Goal: Complete application form: Complete application form

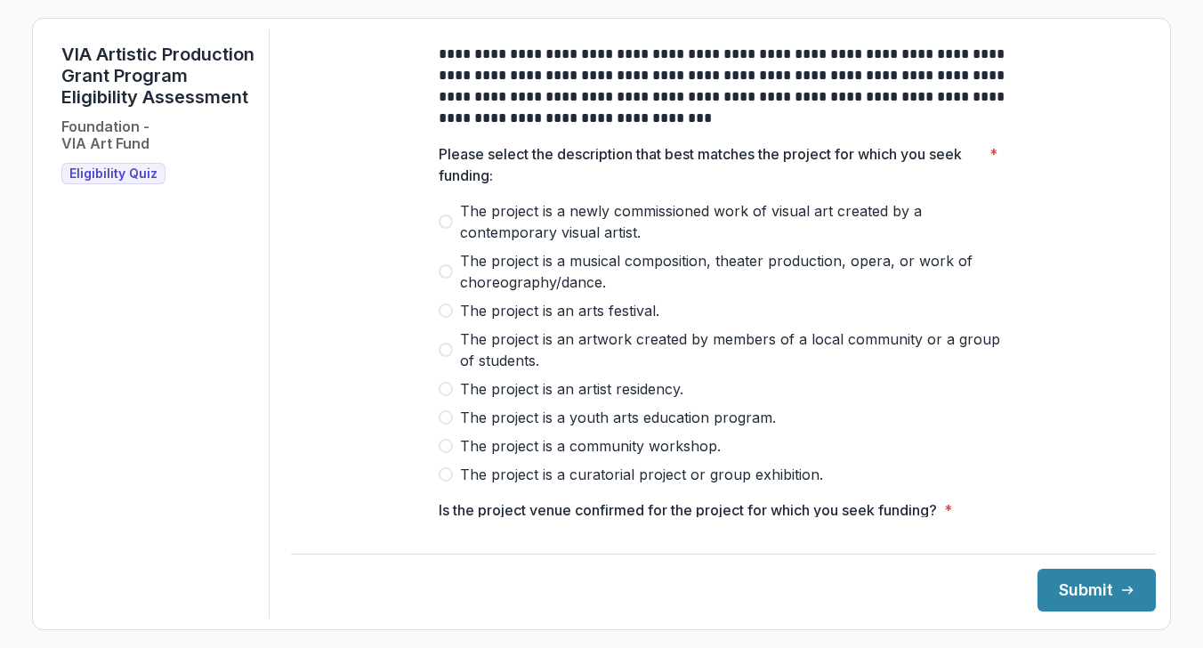
click at [447, 278] on span at bounding box center [446, 271] width 14 height 14
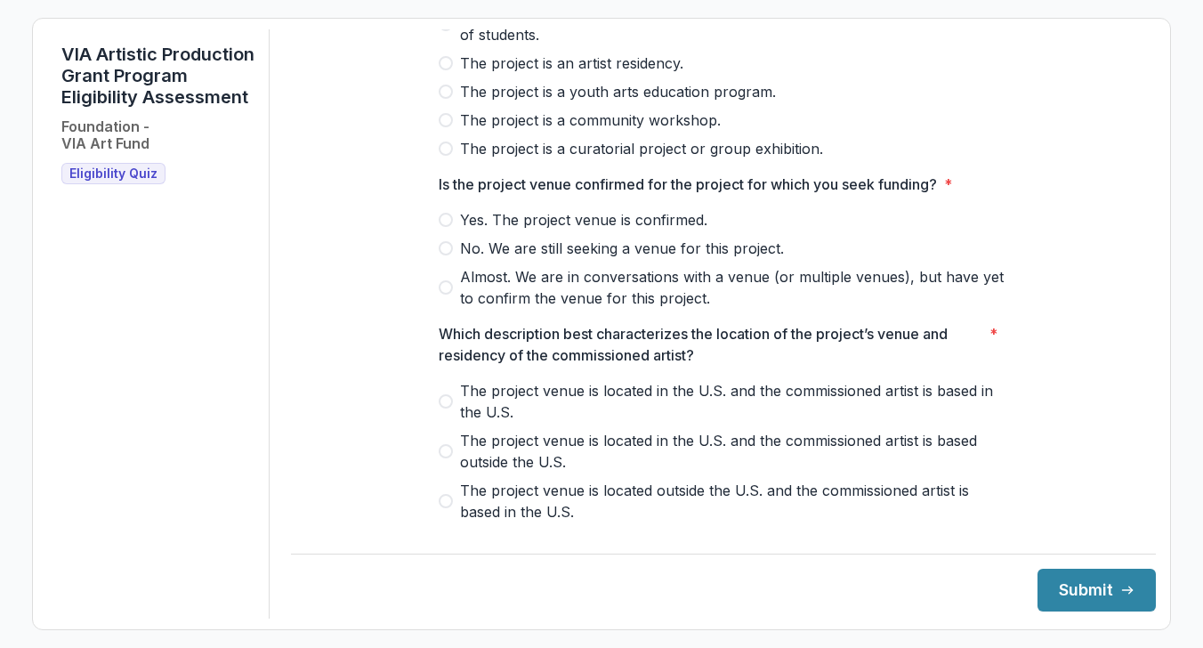
scroll to position [334, 0]
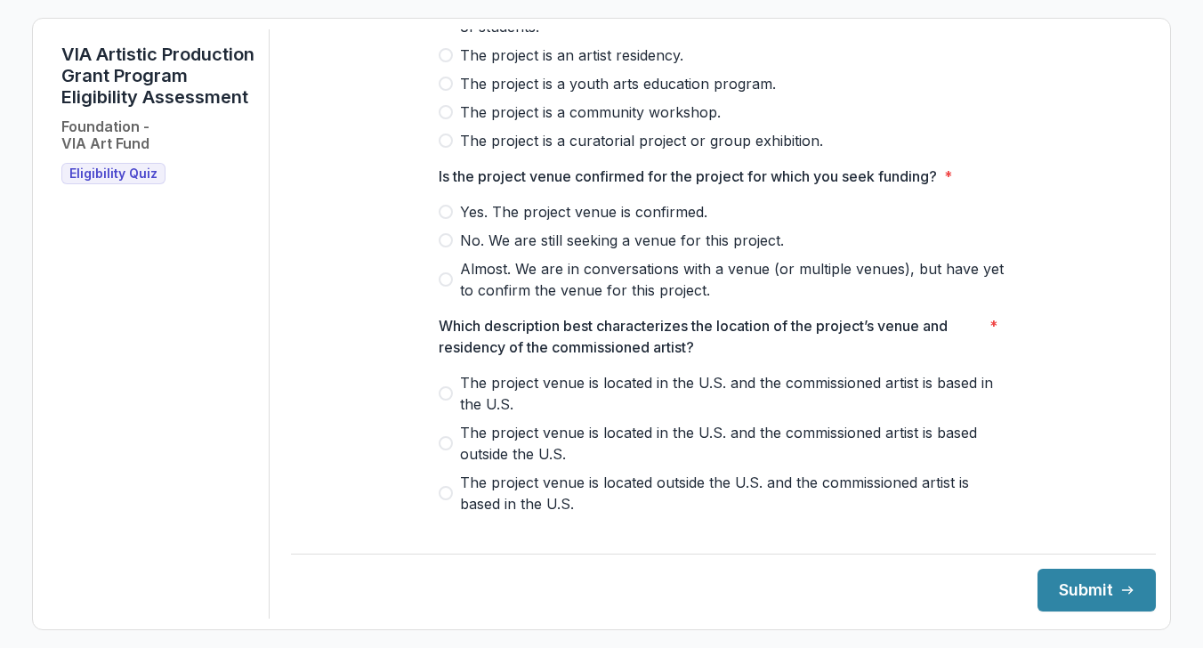
click at [442, 219] on span at bounding box center [446, 212] width 14 height 14
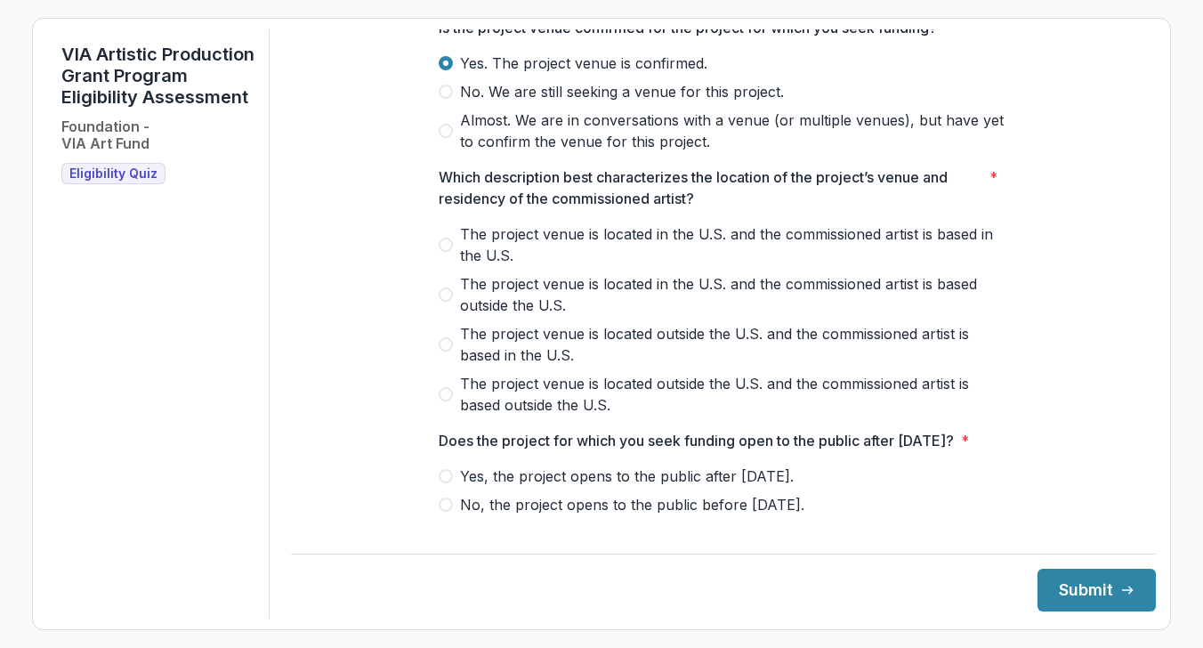
scroll to position [486, 0]
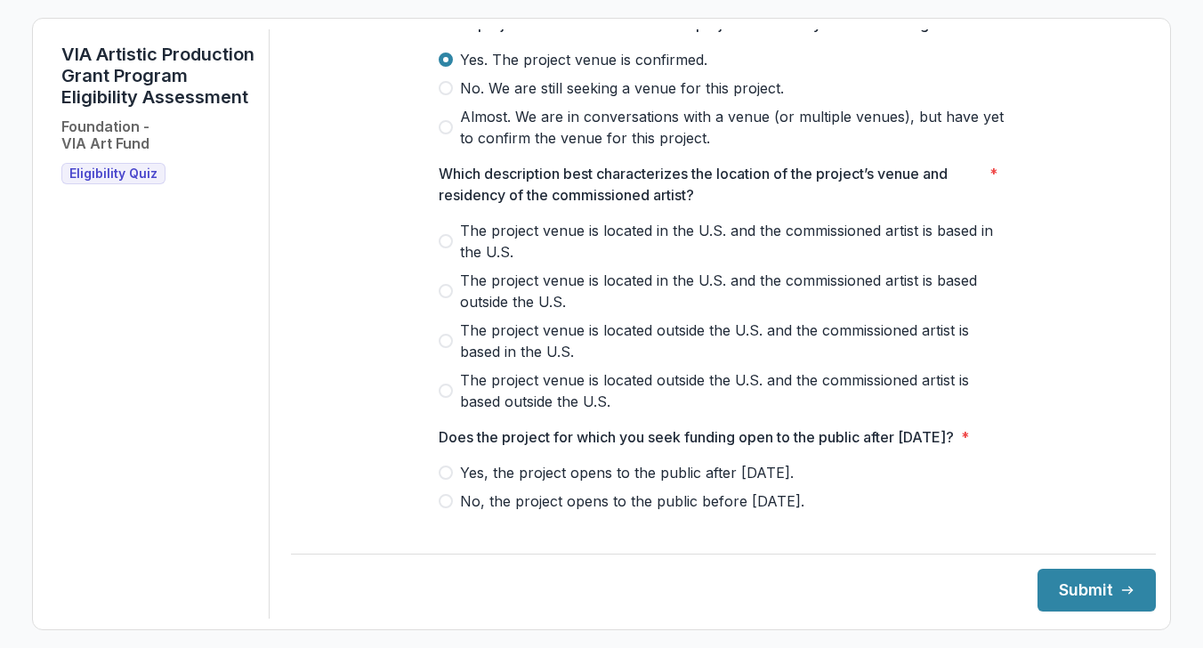
click at [447, 248] on span at bounding box center [446, 241] width 14 height 14
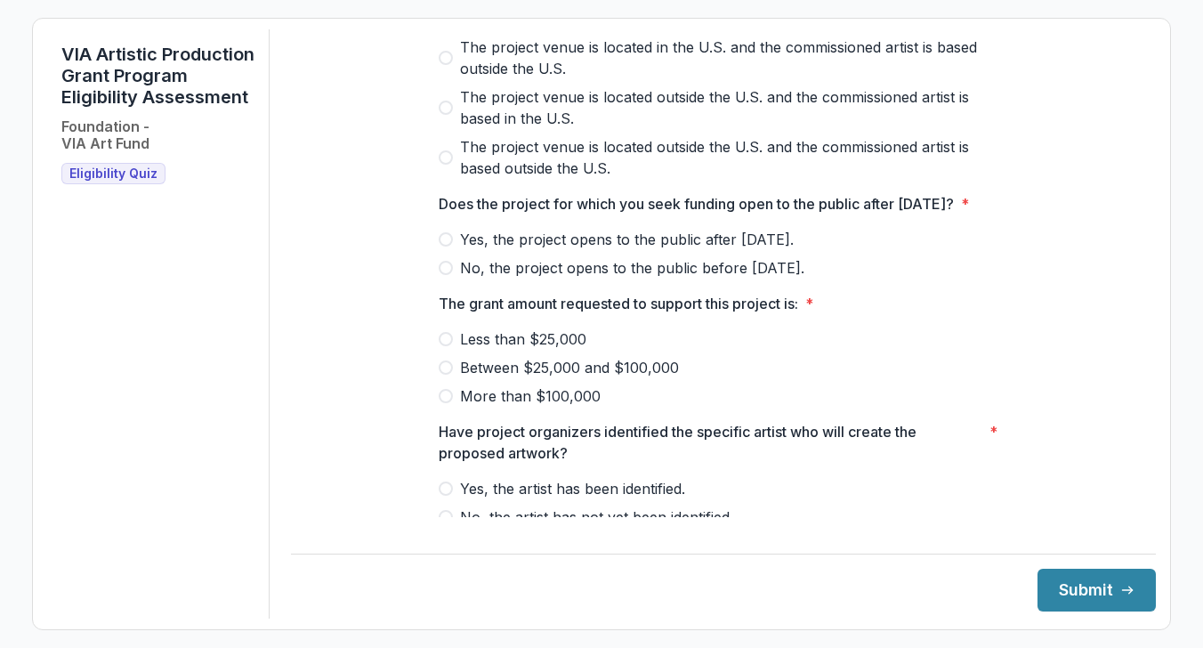
scroll to position [720, 0]
click at [441, 246] on span at bounding box center [446, 238] width 14 height 14
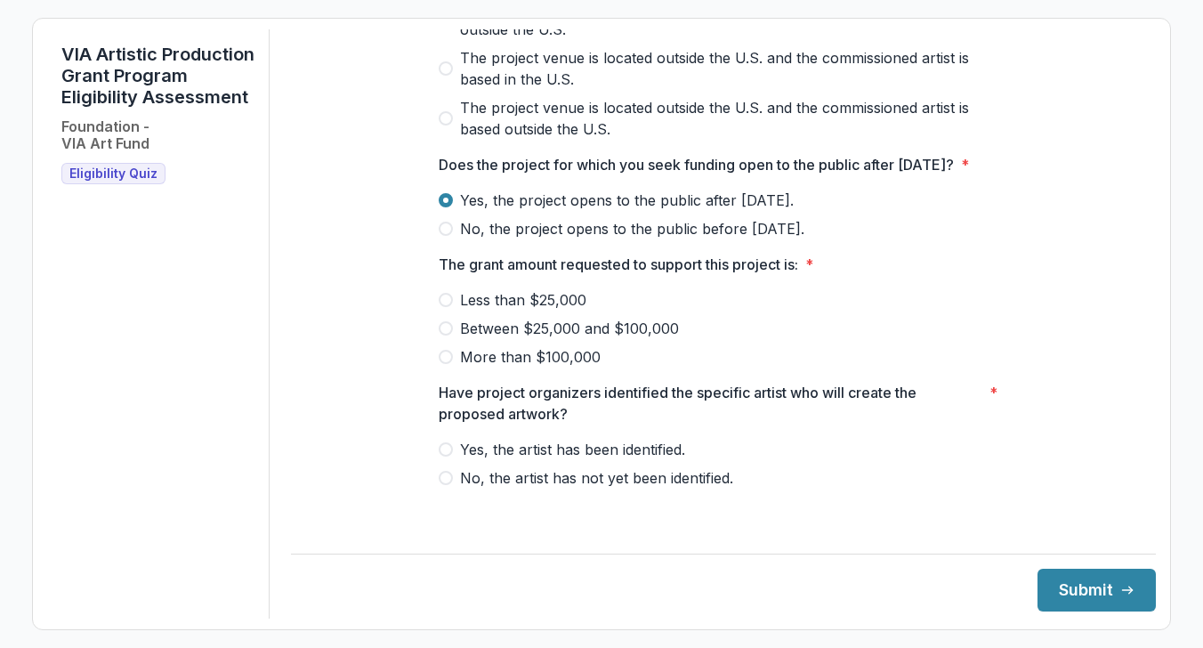
click at [445, 307] on span at bounding box center [446, 300] width 14 height 14
click at [991, 407] on span "*" at bounding box center [993, 403] width 8 height 43
click at [445, 456] on span at bounding box center [446, 449] width 14 height 14
click at [1065, 594] on button "Submit" at bounding box center [1096, 589] width 118 height 43
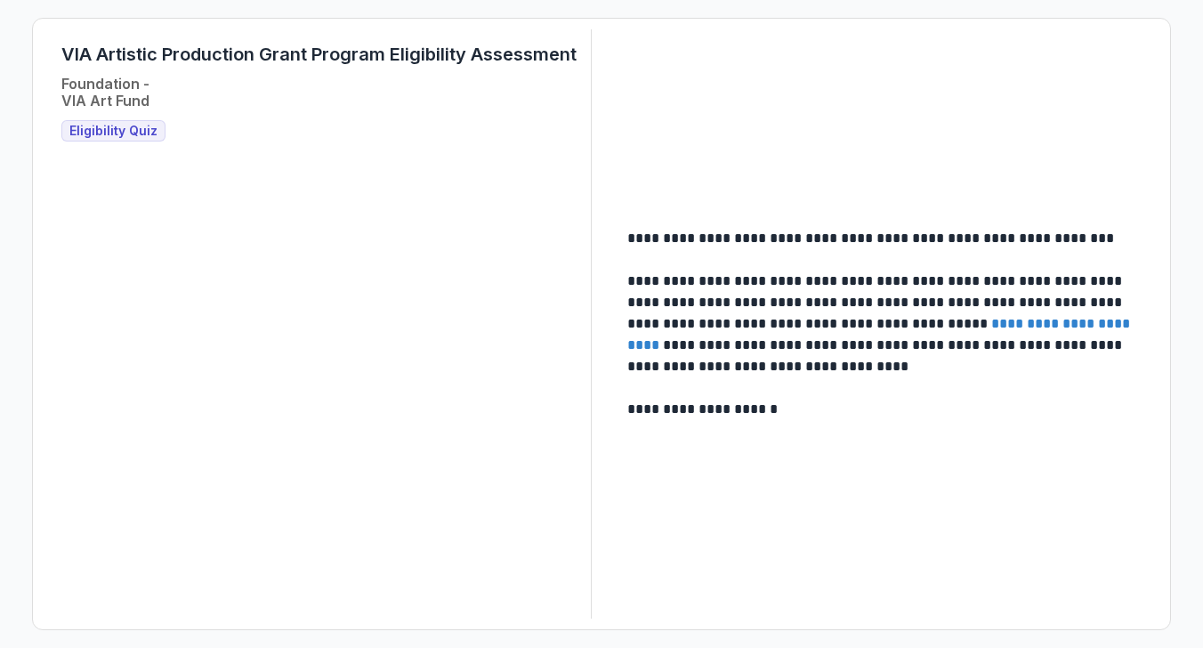
click at [1021, 324] on link "**********" at bounding box center [880, 334] width 506 height 35
click at [117, 132] on span "Eligibility Quiz" at bounding box center [113, 131] width 88 height 15
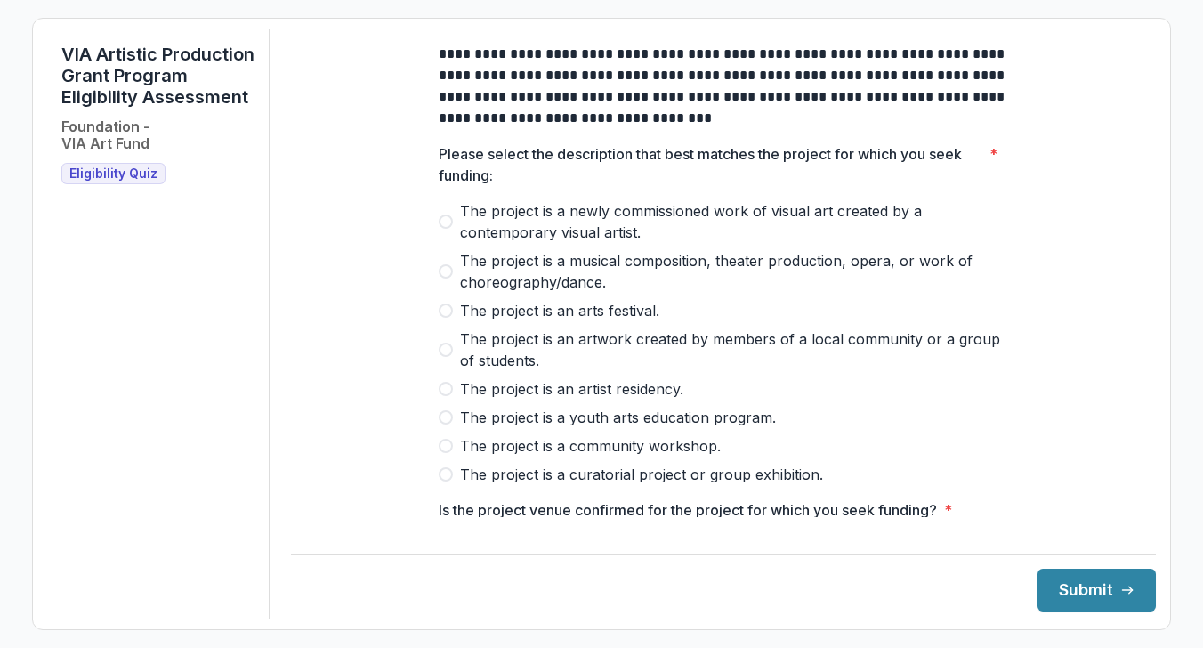
click at [439, 229] on span at bounding box center [446, 221] width 14 height 14
click at [443, 278] on span at bounding box center [446, 271] width 14 height 14
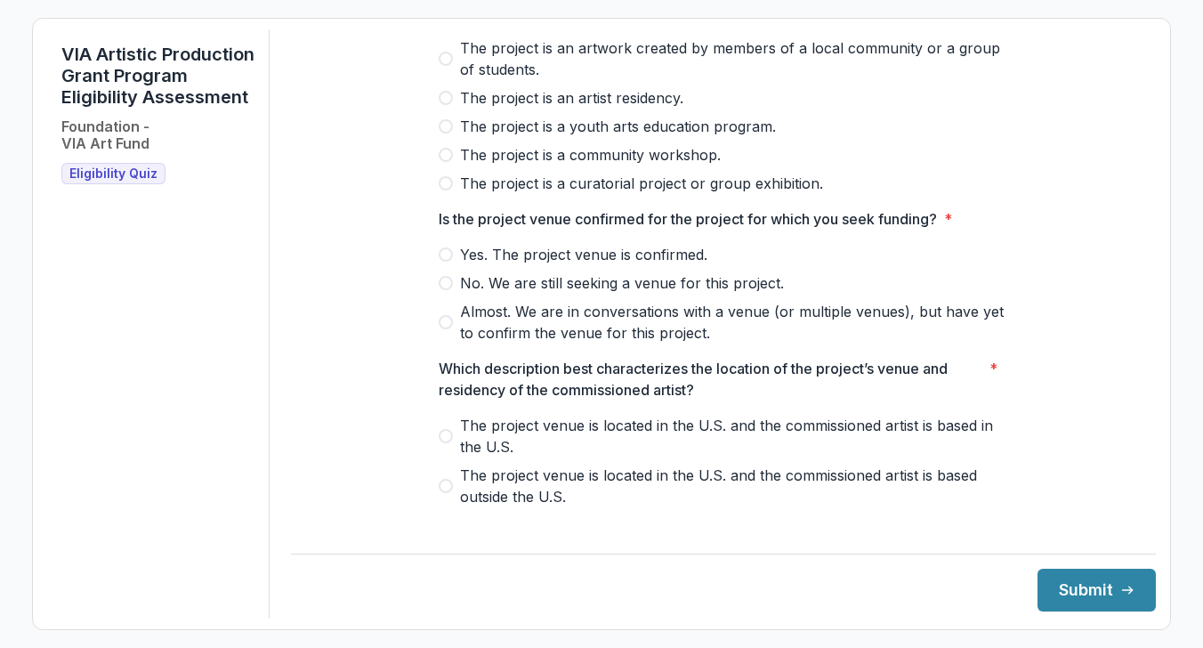
scroll to position [294, 0]
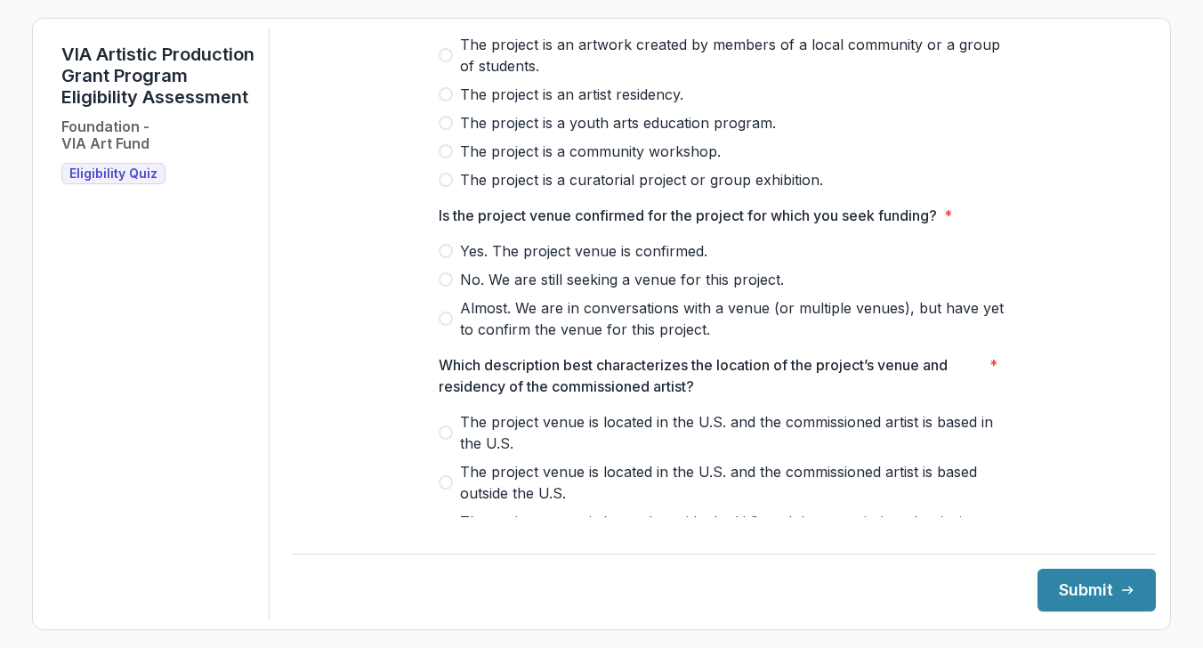
click at [440, 326] on span at bounding box center [446, 318] width 14 height 14
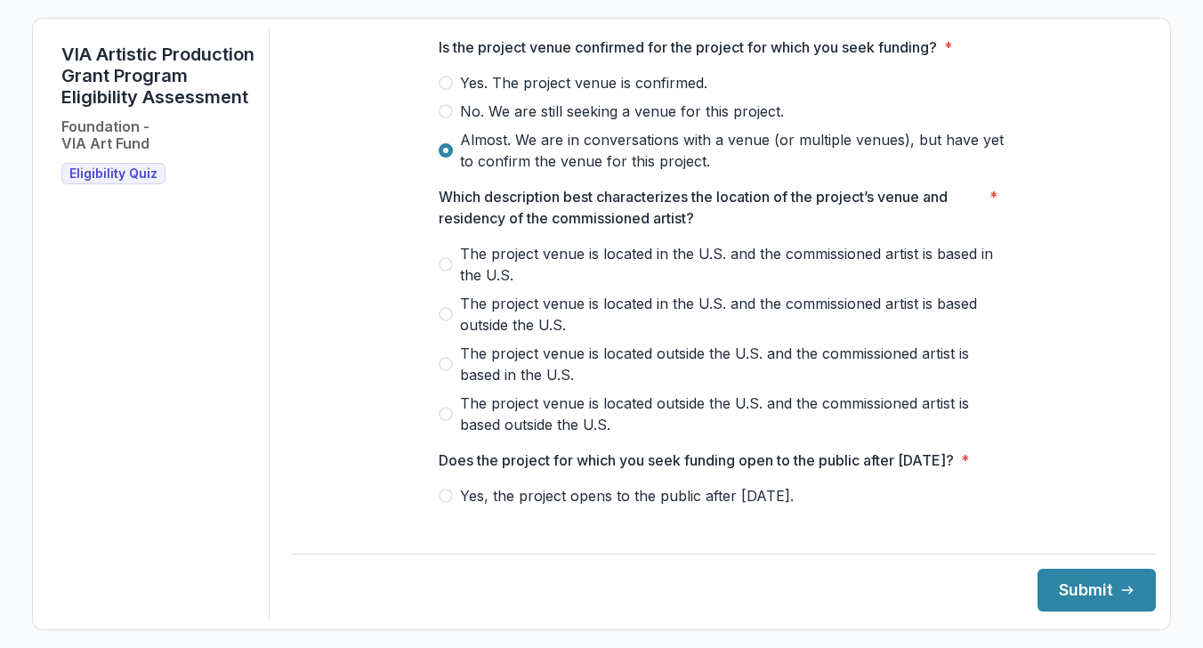
scroll to position [510, 0]
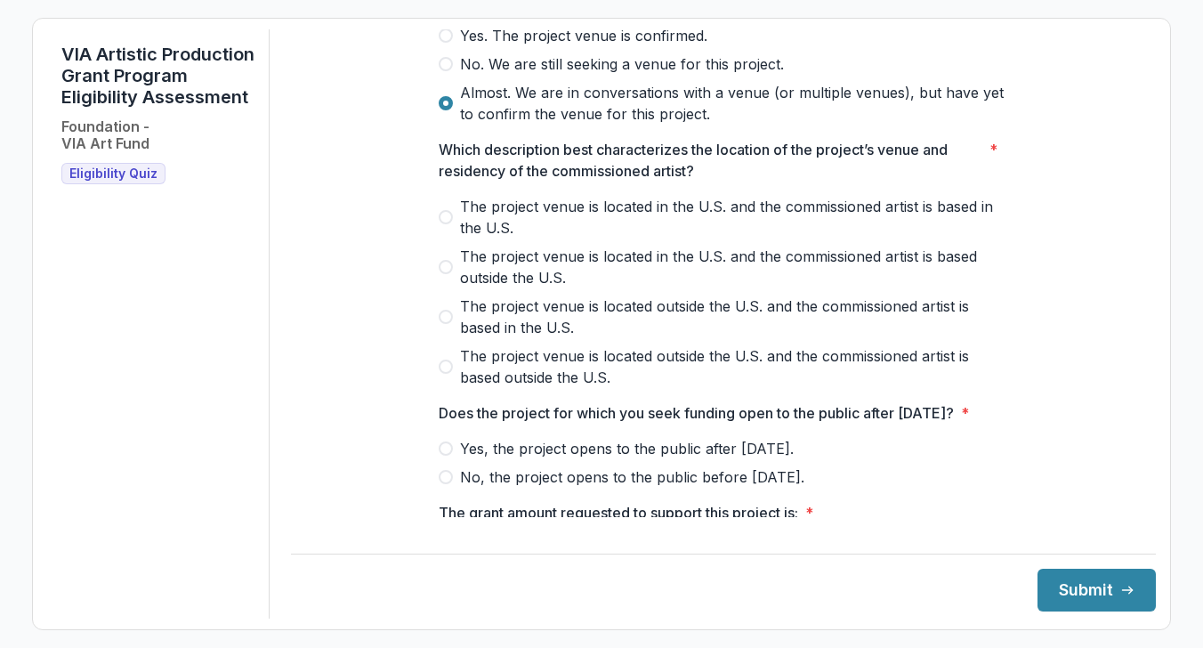
click at [443, 43] on span at bounding box center [446, 35] width 14 height 14
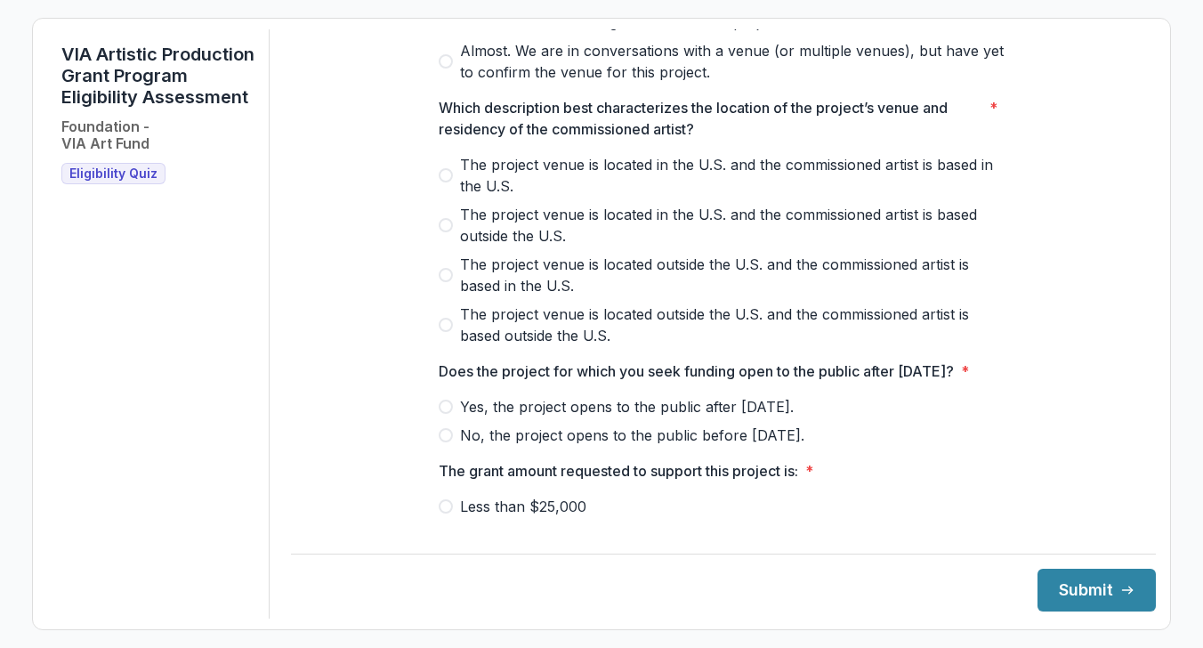
click at [442, 182] on span at bounding box center [446, 175] width 14 height 14
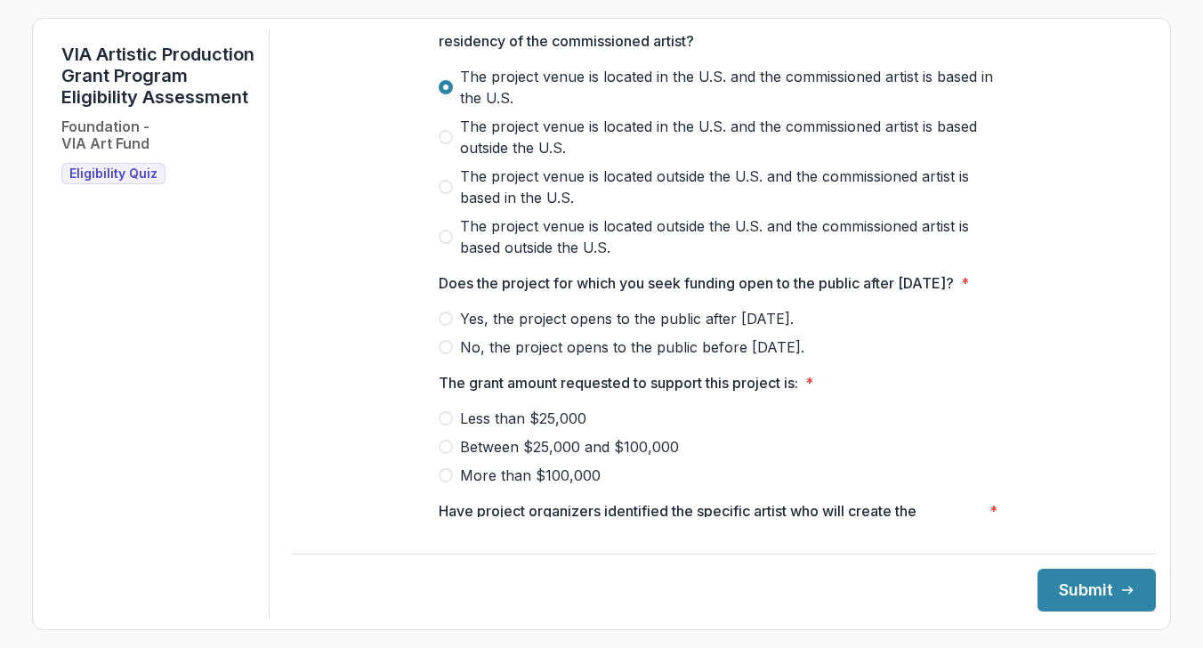
scroll to position [666, 0]
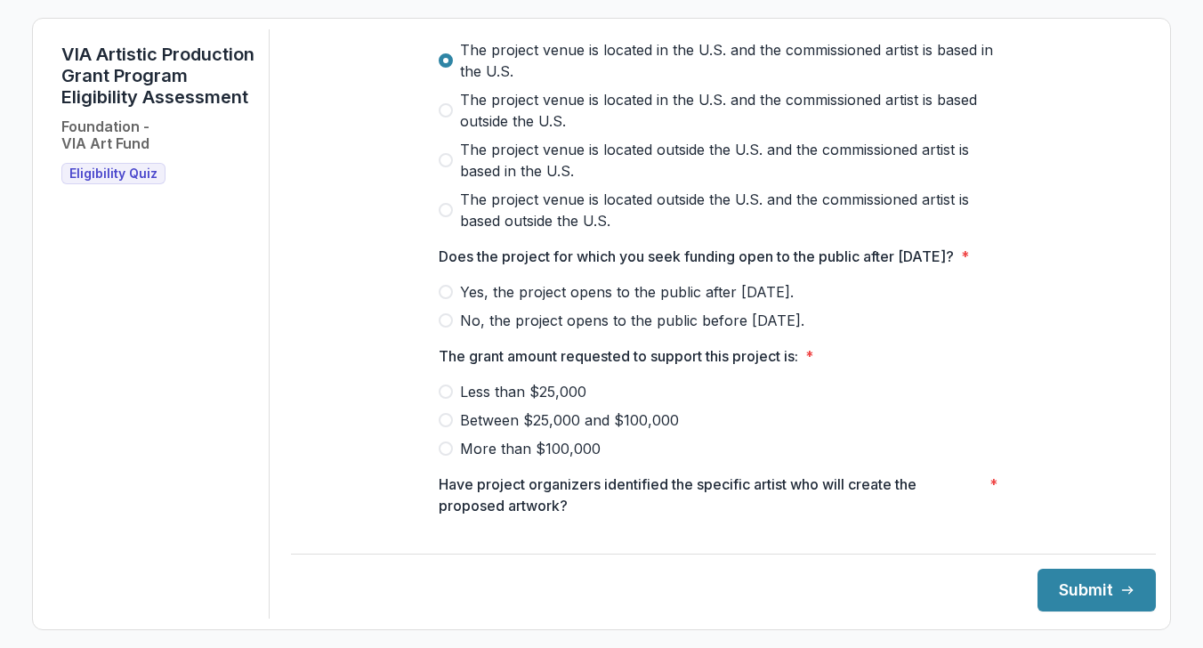
click at [442, 299] on span at bounding box center [446, 292] width 14 height 14
click at [445, 399] on span at bounding box center [446, 391] width 14 height 14
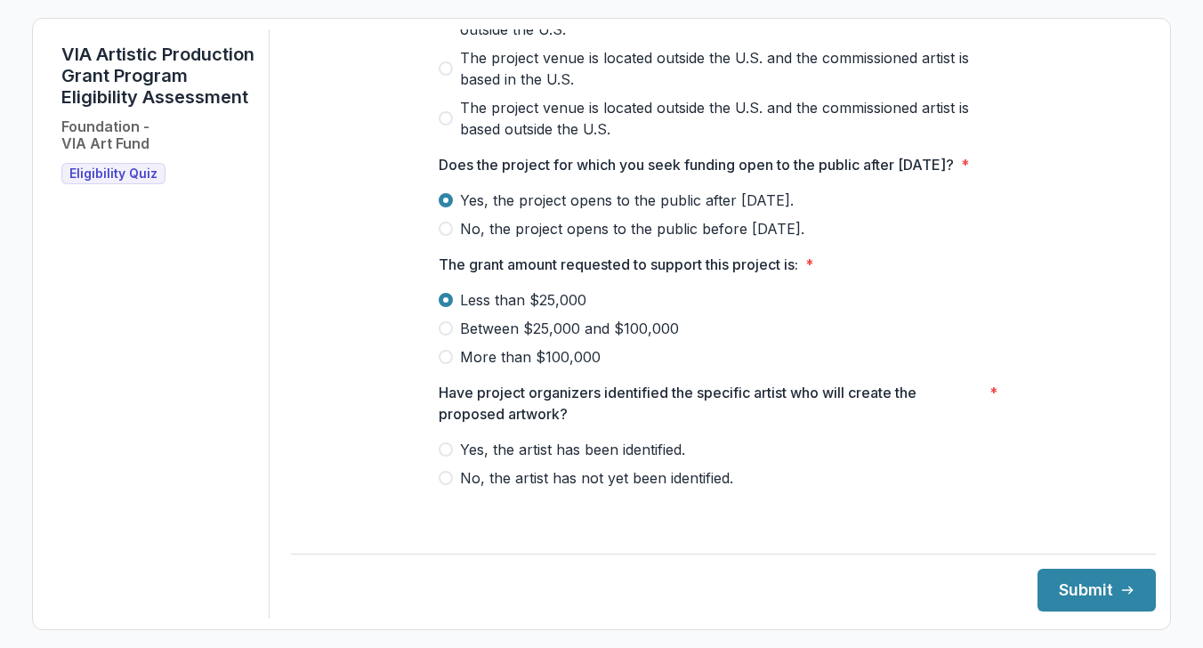
click at [442, 485] on span at bounding box center [446, 478] width 14 height 14
click at [1037, 594] on button "Submit" at bounding box center [1096, 589] width 118 height 43
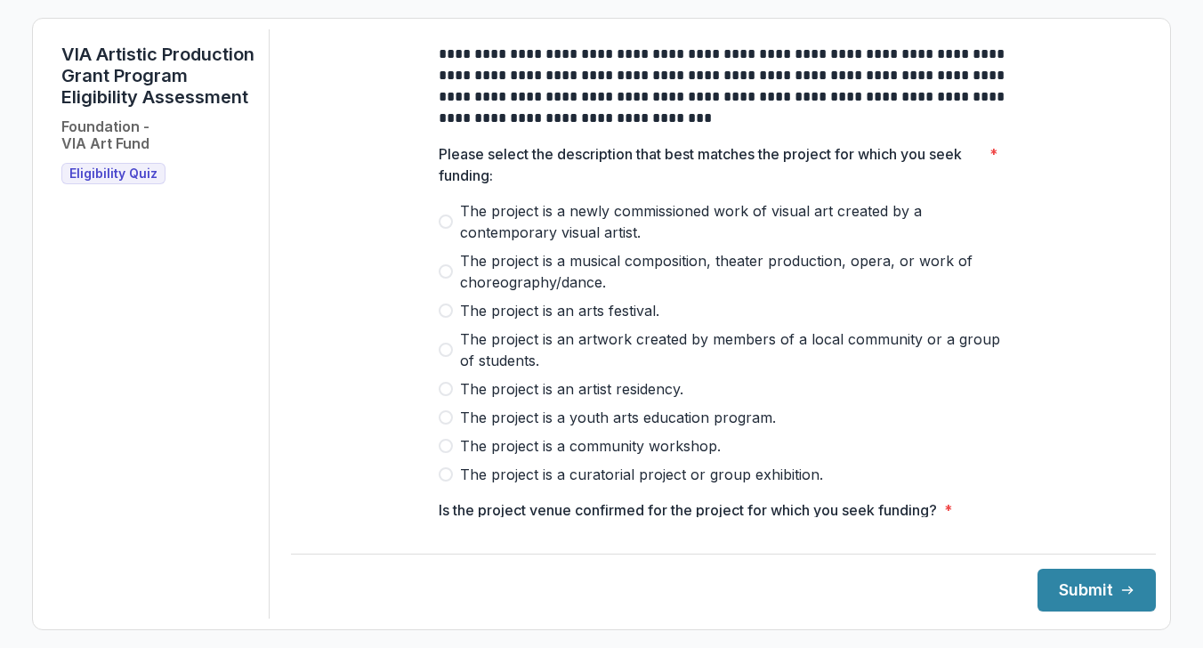
click at [447, 229] on span at bounding box center [446, 221] width 14 height 14
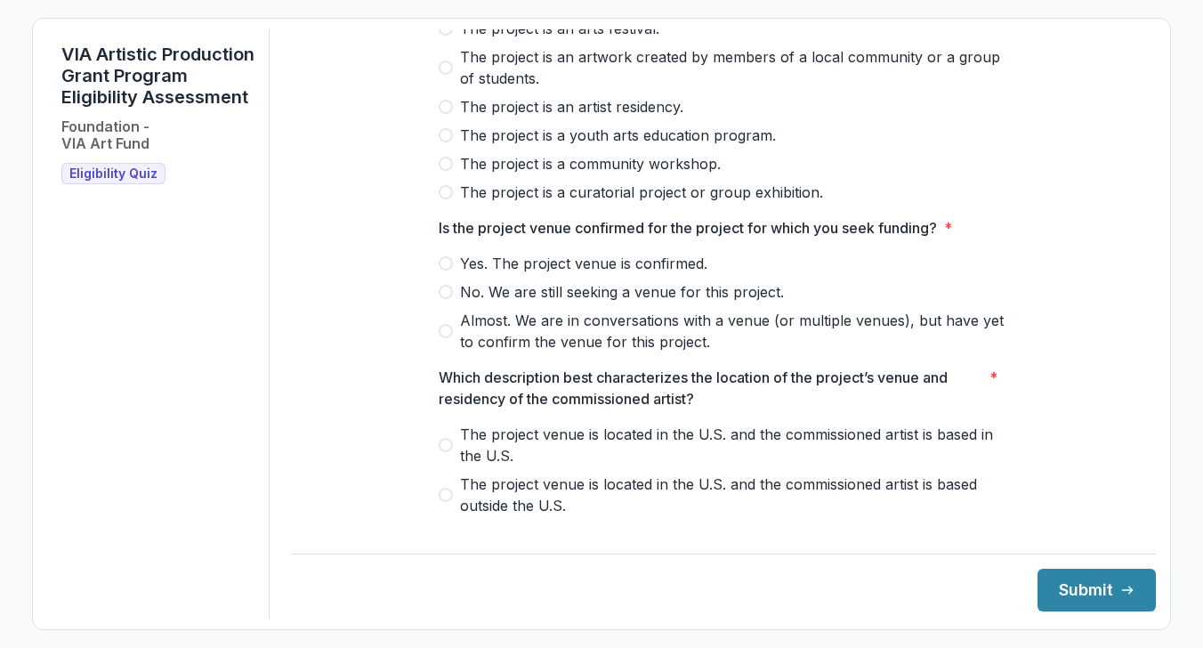
scroll to position [288, 0]
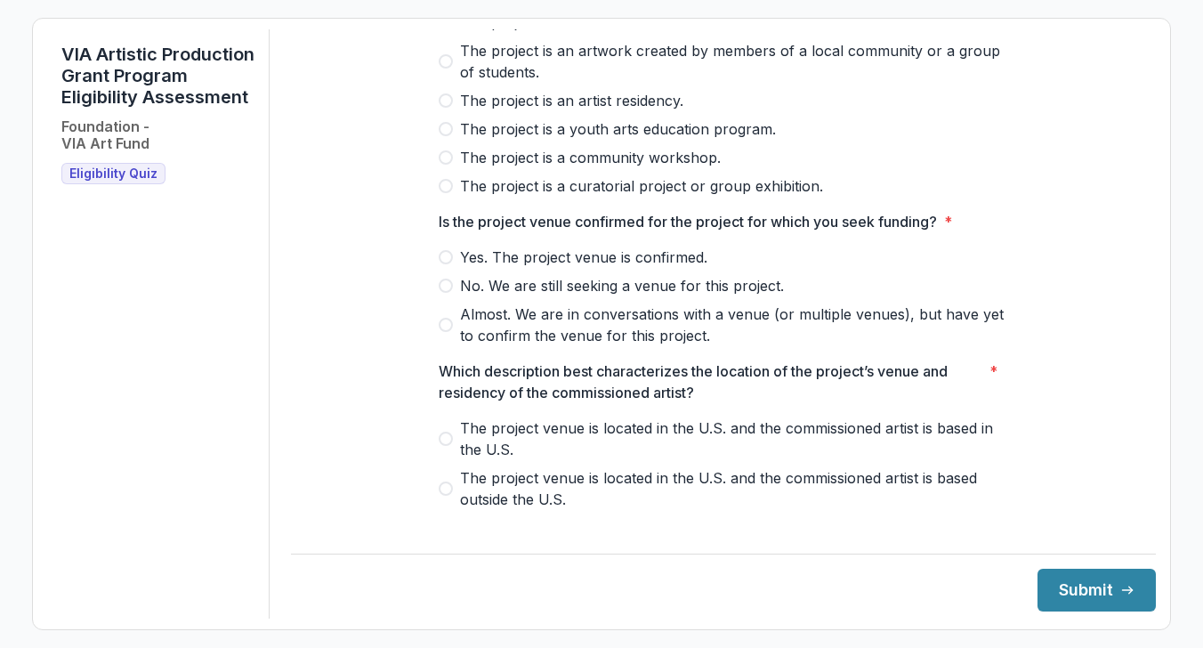
click at [444, 264] on span at bounding box center [446, 257] width 14 height 14
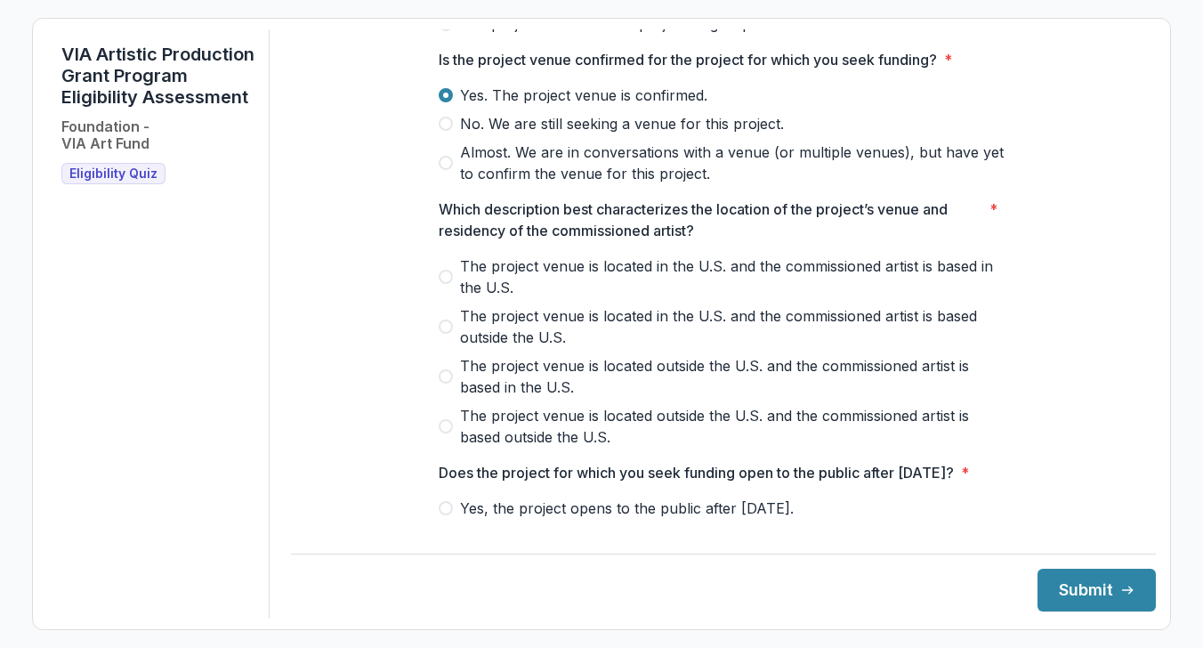
scroll to position [452, 0]
click at [440, 282] on span at bounding box center [446, 275] width 14 height 14
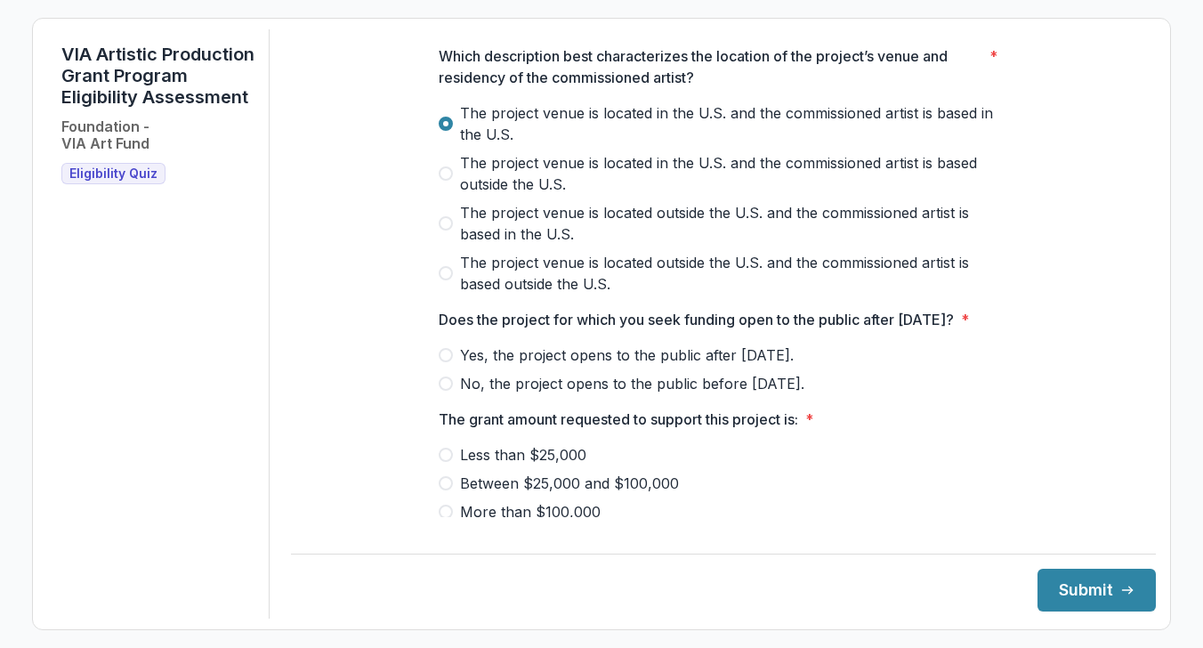
scroll to position [779, 0]
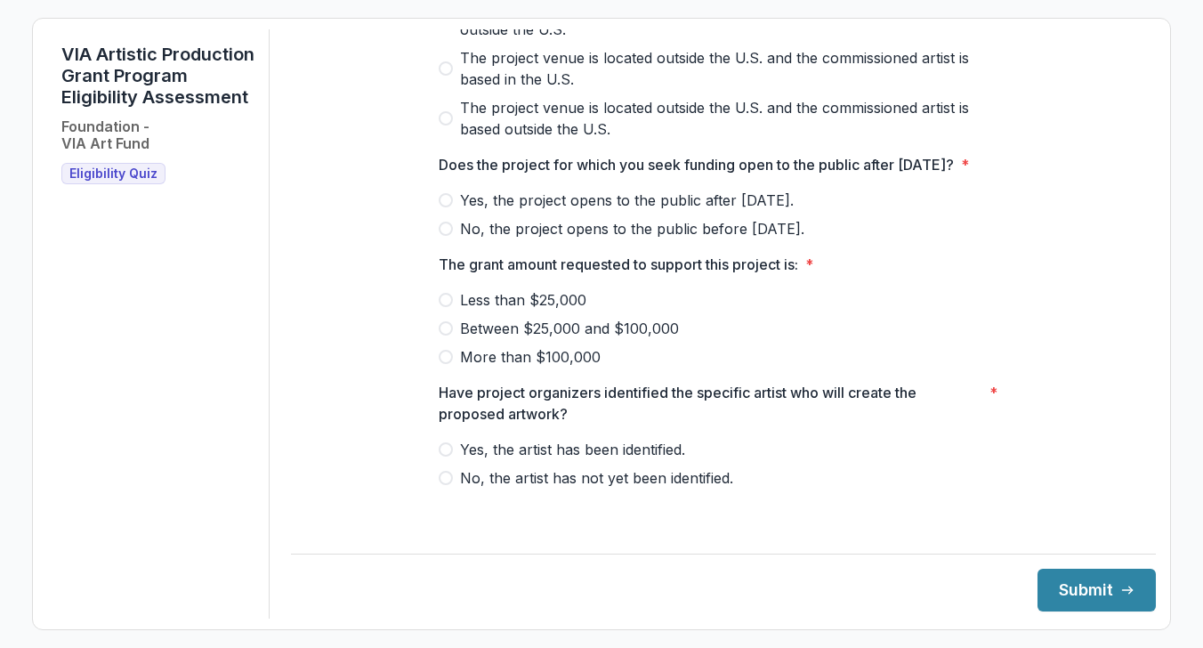
click at [447, 207] on span at bounding box center [446, 200] width 14 height 14
click at [446, 307] on span at bounding box center [446, 300] width 14 height 14
click at [439, 456] on span at bounding box center [446, 449] width 14 height 14
click at [1084, 592] on button "Submit" at bounding box center [1096, 589] width 118 height 43
